Goal: Information Seeking & Learning: Check status

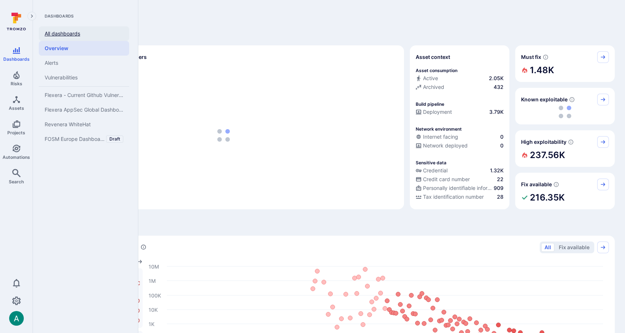
click at [63, 38] on link "All dashboards" at bounding box center [84, 33] width 90 height 15
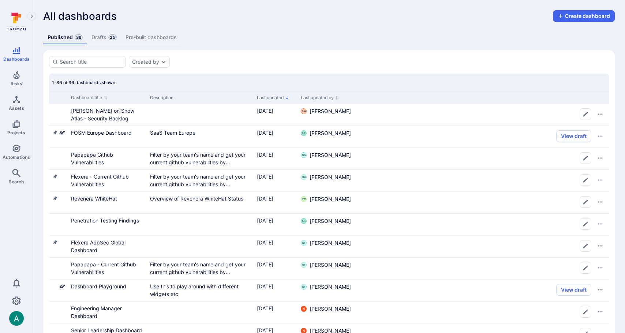
click at [108, 42] on link "Drafts 25" at bounding box center [104, 38] width 34 height 14
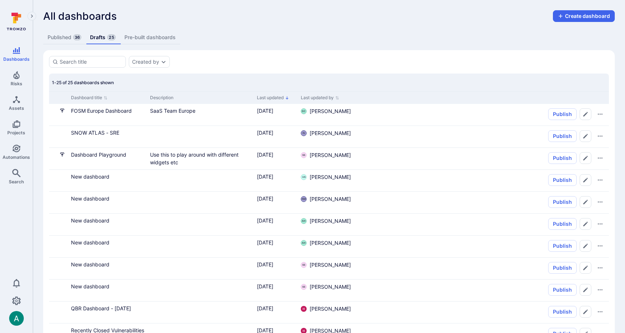
click at [388, 35] on div "Published 36 Drafts 25 Pre-built dashboards" at bounding box center [329, 38] width 572 height 14
click at [59, 36] on link "Published 36" at bounding box center [64, 38] width 42 height 14
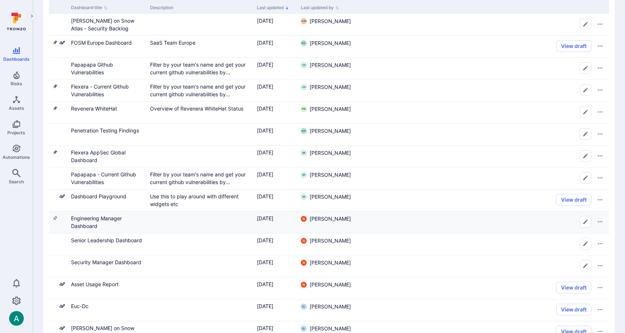
scroll to position [95, 0]
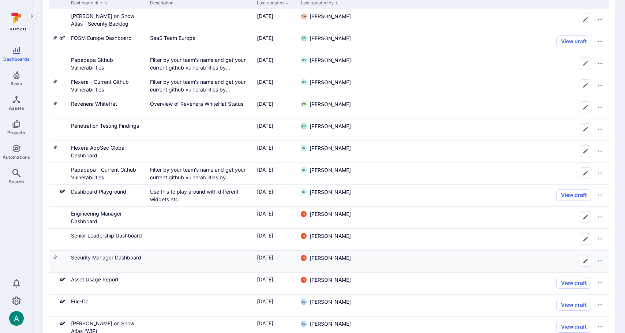
click at [124, 254] on div "Security Manager Dashboard" at bounding box center [107, 258] width 73 height 8
click at [123, 256] on link "Security Manager Dashboard" at bounding box center [106, 257] width 70 height 6
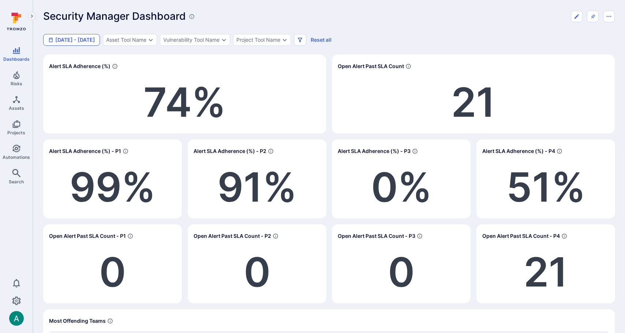
click at [93, 38] on button "[DATE] - [DATE]" at bounding box center [71, 40] width 57 height 12
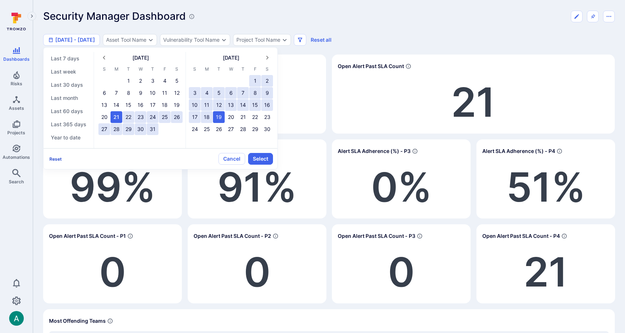
click at [55, 158] on button "Reset" at bounding box center [55, 158] width 15 height 5
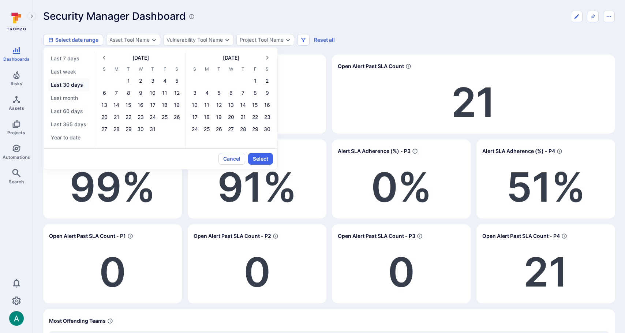
click at [67, 83] on button "Last 30 days" at bounding box center [68, 84] width 41 height 13
click at [259, 158] on button "Select" at bounding box center [260, 159] width 25 height 12
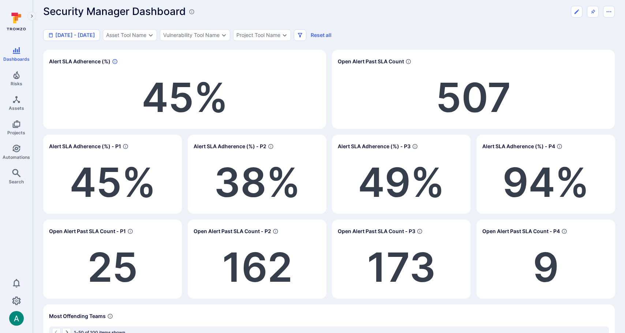
scroll to position [5, 0]
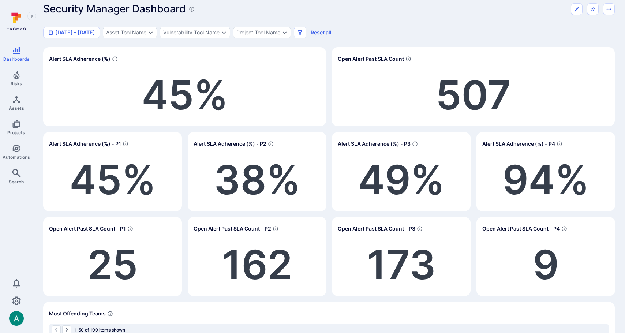
click at [173, 100] on span "45" at bounding box center [168, 94] width 52 height 49
click at [96, 183] on span "45" at bounding box center [96, 179] width 52 height 49
click at [103, 179] on span "45" at bounding box center [96, 179] width 52 height 49
click at [184, 87] on span "45" at bounding box center [168, 94] width 52 height 49
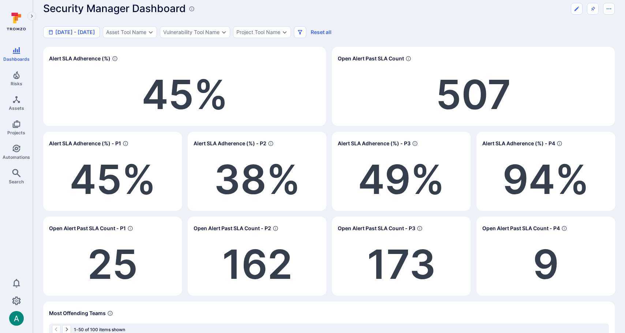
click at [187, 87] on span "45" at bounding box center [168, 94] width 52 height 49
click at [176, 89] on span "45" at bounding box center [168, 94] width 52 height 49
click at [107, 58] on span "Alert SLA Adherence (%)" at bounding box center [80, 58] width 62 height 7
click at [77, 61] on span "Alert SLA Adherence (%)" at bounding box center [80, 58] width 62 height 7
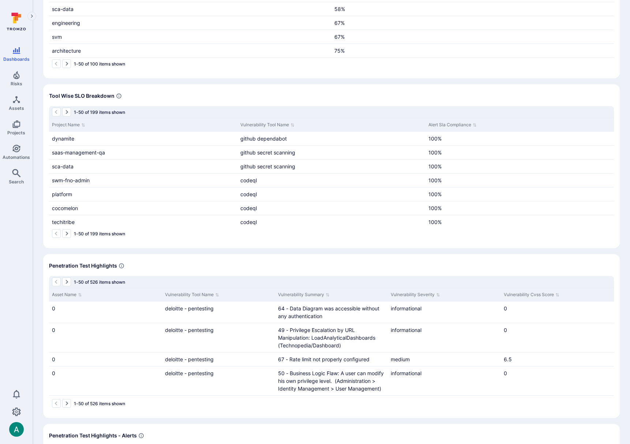
scroll to position [396, 0]
click at [477, 126] on p "Sort by Alert Sla Compliance" at bounding box center [475, 124] width 4 height 8
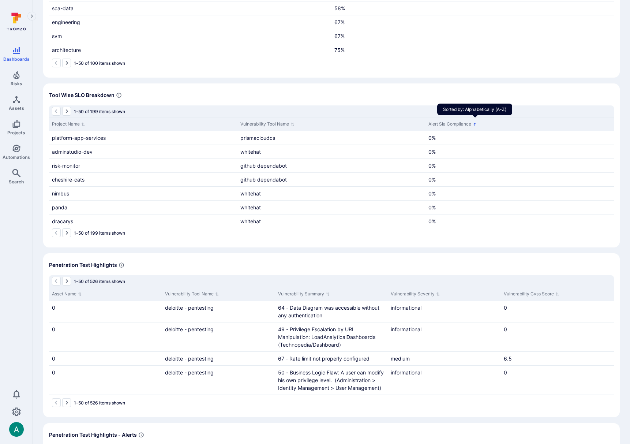
click at [477, 125] on icon "Sorted by: Alphabetically (A-Z)" at bounding box center [475, 124] width 4 height 4
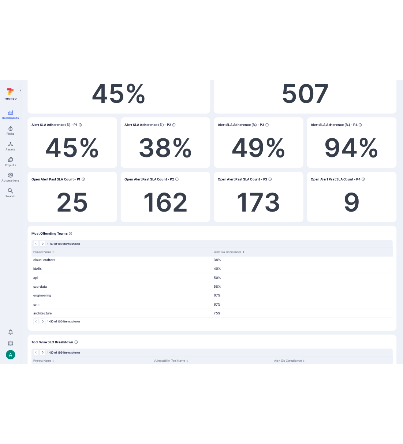
scroll to position [0, 0]
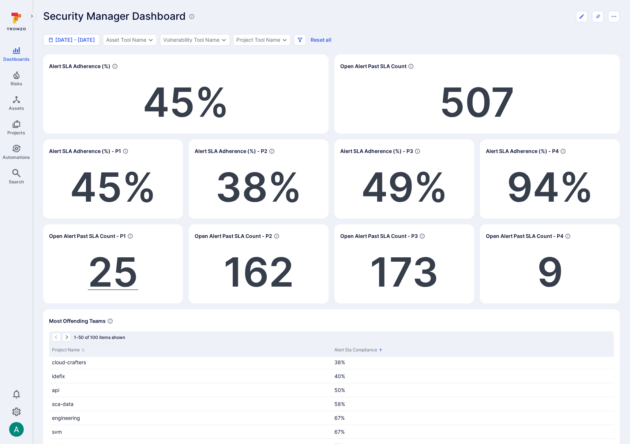
click at [128, 276] on span "25" at bounding box center [113, 271] width 51 height 49
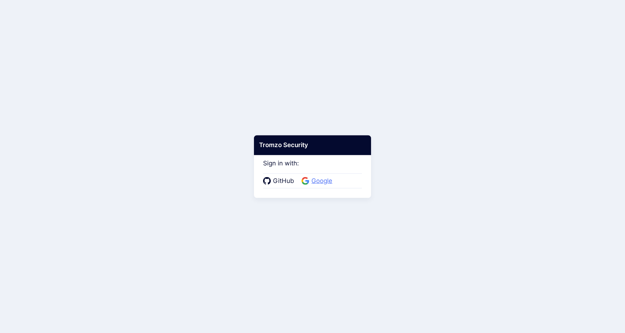
click at [327, 180] on span "Google" at bounding box center [321, 181] width 25 height 10
